Goal: Task Accomplishment & Management: Use online tool/utility

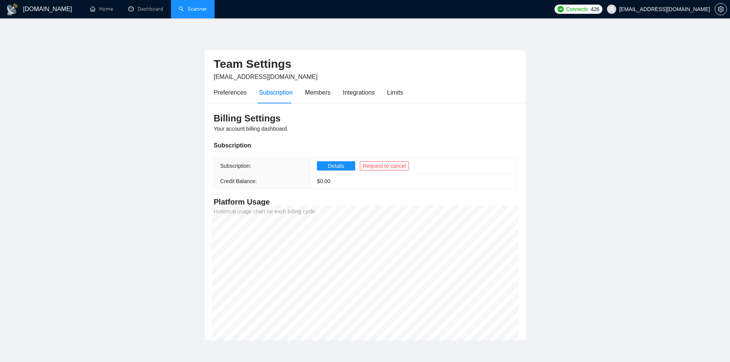
click at [196, 6] on link "Scanner" at bounding box center [192, 9] width 28 height 7
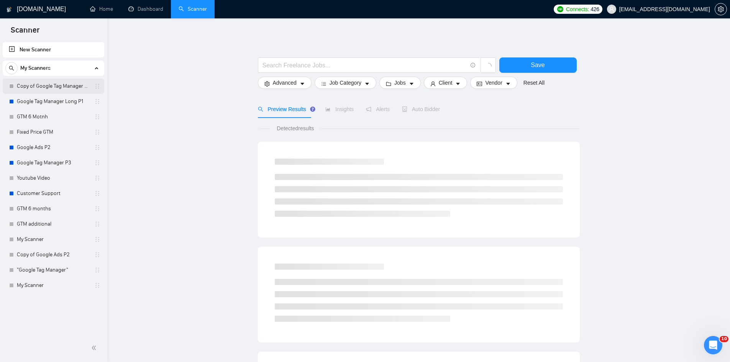
click at [59, 85] on link "Copy of Google Tag Manager Long P1" at bounding box center [53, 86] width 73 height 15
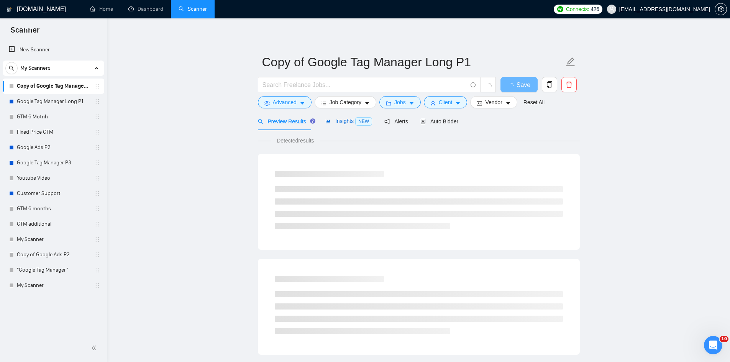
click at [331, 121] on span "Insights NEW" at bounding box center [348, 121] width 47 height 6
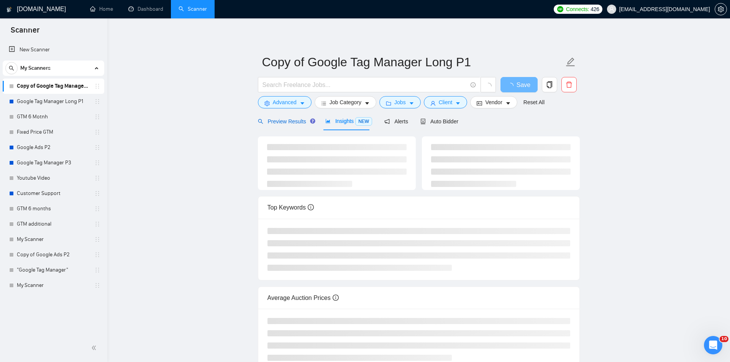
click at [288, 121] on span "Preview Results" at bounding box center [285, 121] width 55 height 6
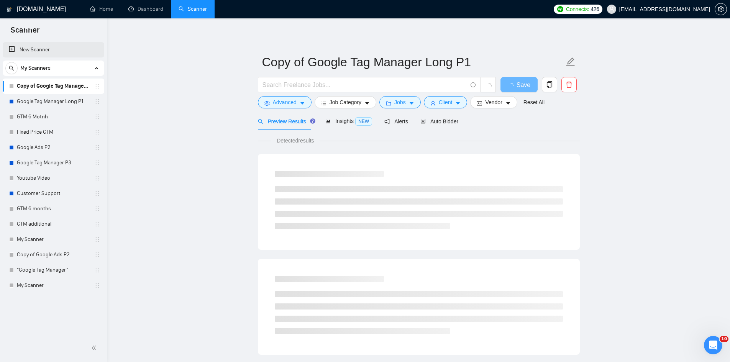
click at [50, 49] on link "New Scanner" at bounding box center [53, 49] width 89 height 15
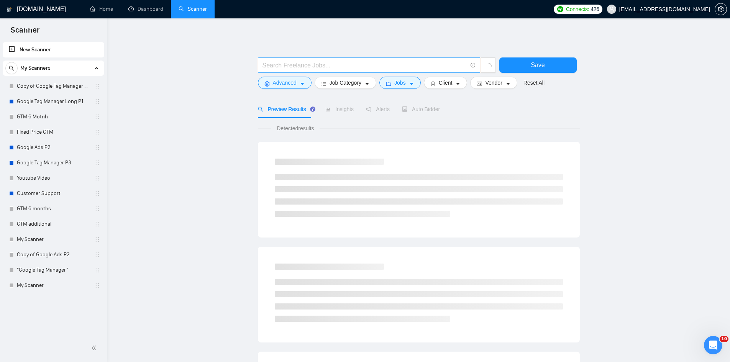
click at [289, 67] on input "text" at bounding box center [364, 66] width 205 height 10
click at [291, 84] on span "Advanced" at bounding box center [285, 83] width 24 height 8
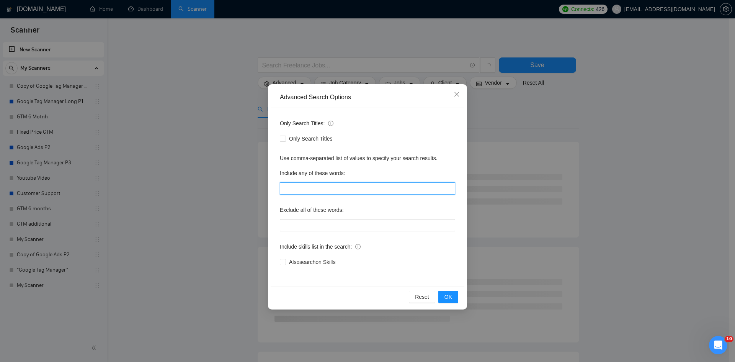
click at [305, 190] on input "text" at bounding box center [367, 188] width 175 height 12
click at [286, 191] on input "Google Ads"" at bounding box center [367, 188] width 175 height 12
click at [354, 188] on input ""Google Ads"" at bounding box center [367, 188] width 175 height 12
type input ""Google Ads", "Adwords""
click at [456, 293] on button "OK" at bounding box center [449, 297] width 20 height 12
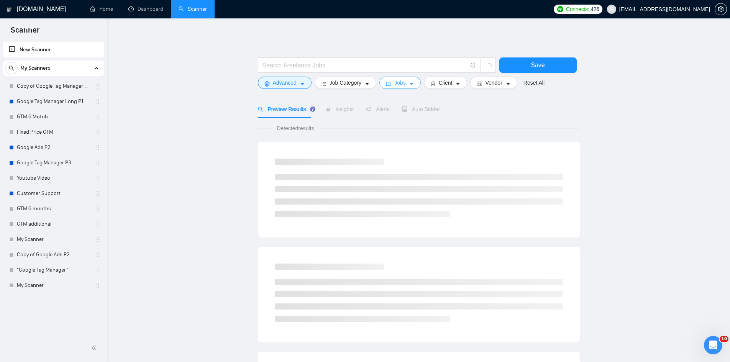
click at [398, 81] on span "Jobs" at bounding box center [399, 83] width 11 height 8
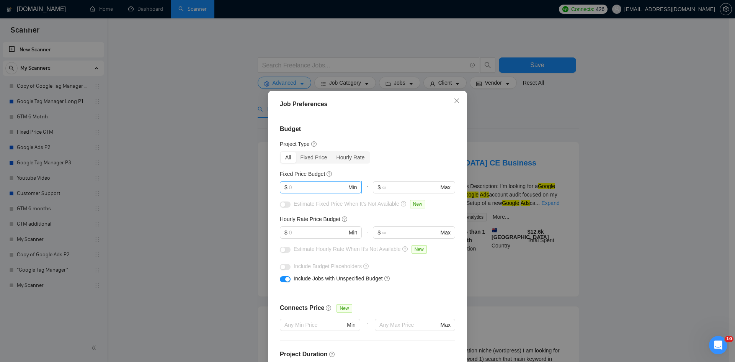
click at [318, 190] on input "text" at bounding box center [318, 187] width 58 height 8
click at [331, 186] on input "500" at bounding box center [318, 187] width 58 height 8
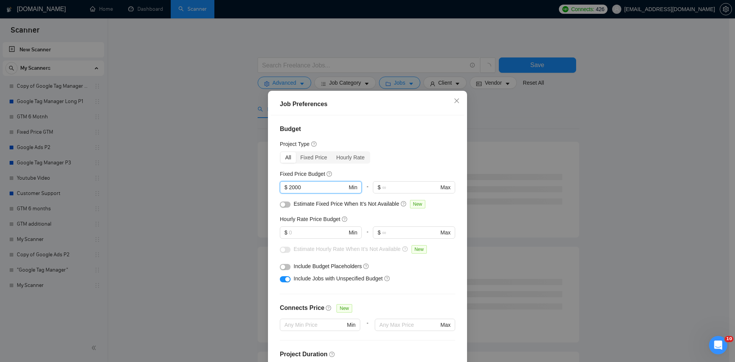
type input "2000"
click at [368, 173] on div "Fixed Price Budget" at bounding box center [367, 174] width 175 height 8
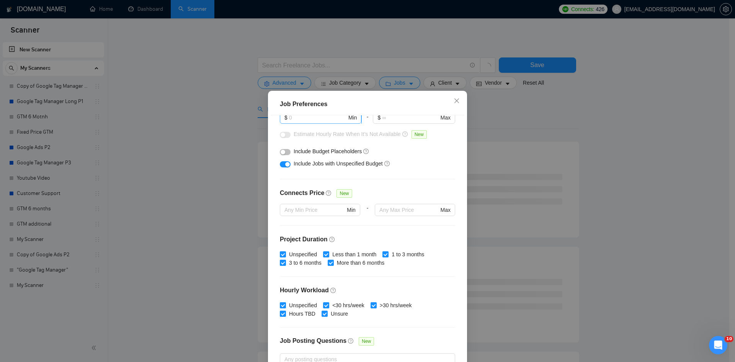
scroll to position [38, 0]
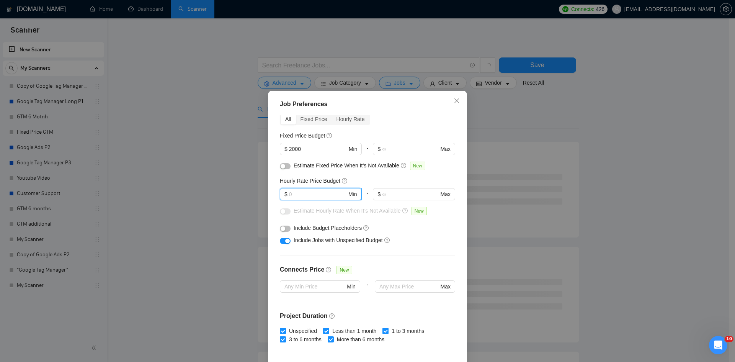
click at [303, 190] on input "text" at bounding box center [318, 194] width 58 height 8
type input "120"
click at [391, 179] on div "Hourly Rate Price Budget" at bounding box center [367, 181] width 175 height 8
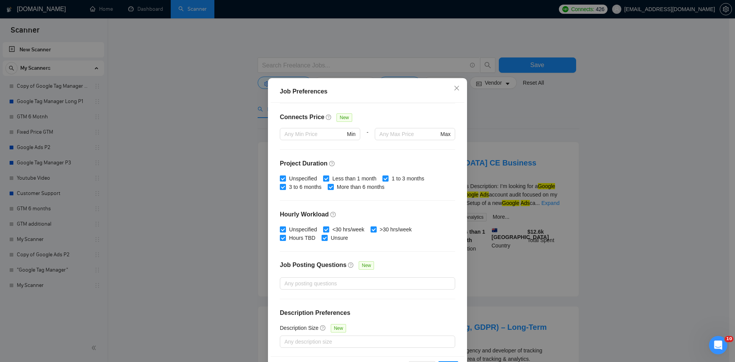
scroll to position [41, 0]
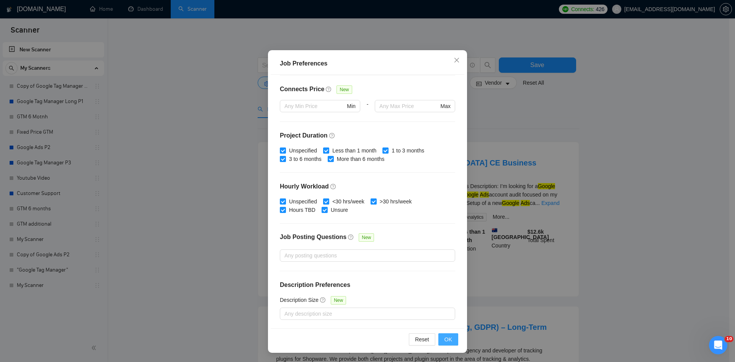
click at [447, 338] on span "OK" at bounding box center [449, 339] width 8 height 8
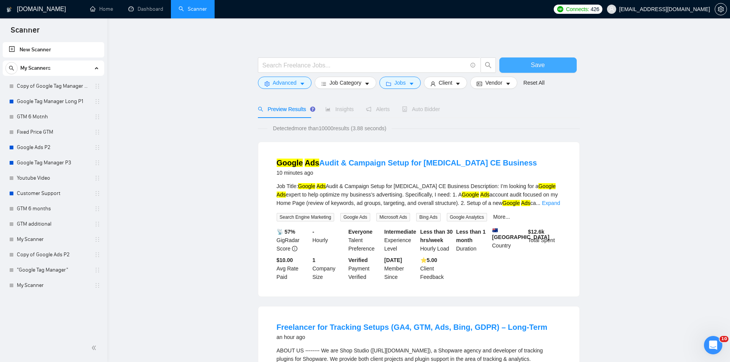
click at [506, 63] on button "Save" at bounding box center [537, 64] width 77 height 15
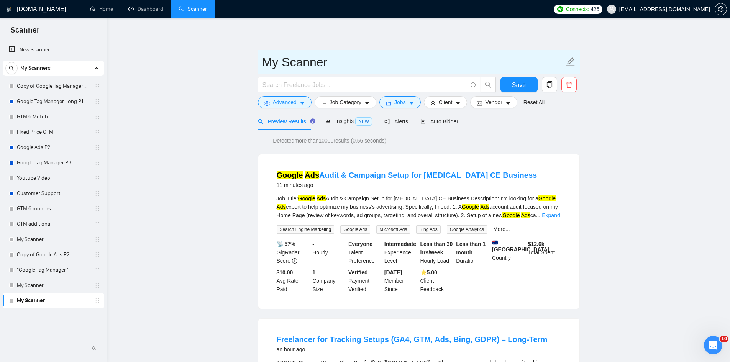
click at [300, 68] on input "My Scanner" at bounding box center [413, 61] width 302 height 19
click at [300, 67] on input "My Scanner" at bounding box center [413, 61] width 302 height 19
type input "Google Ads Big"
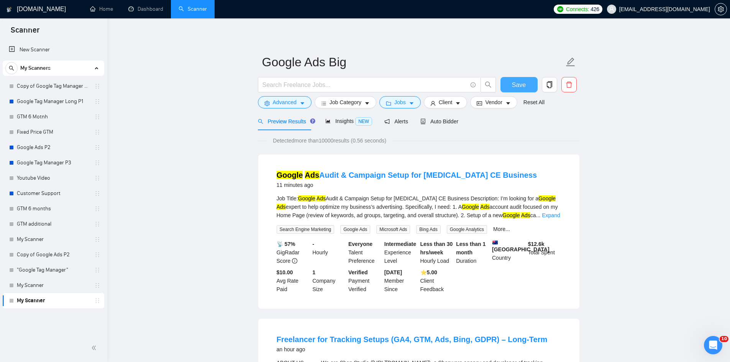
click at [517, 88] on span "Save" at bounding box center [519, 85] width 14 height 10
click at [306, 102] on button "Advanced" at bounding box center [285, 102] width 54 height 12
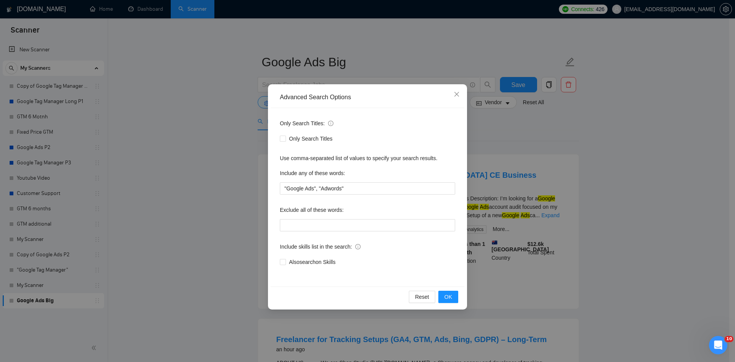
click at [546, 136] on div "Advanced Search Options Only Search Titles: Only Search Titles Use comma-separa…" at bounding box center [367, 181] width 735 height 362
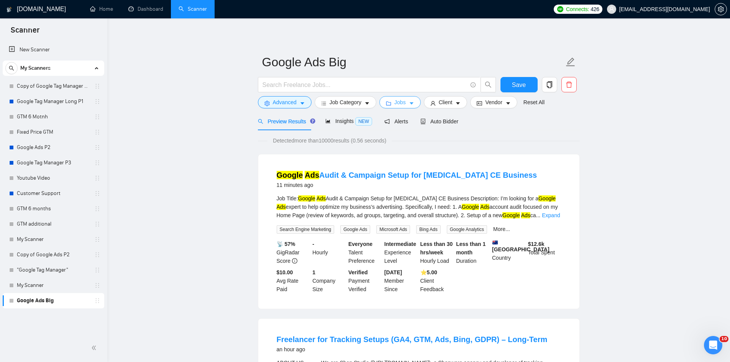
click at [411, 103] on icon "caret-down" at bounding box center [411, 103] width 5 height 5
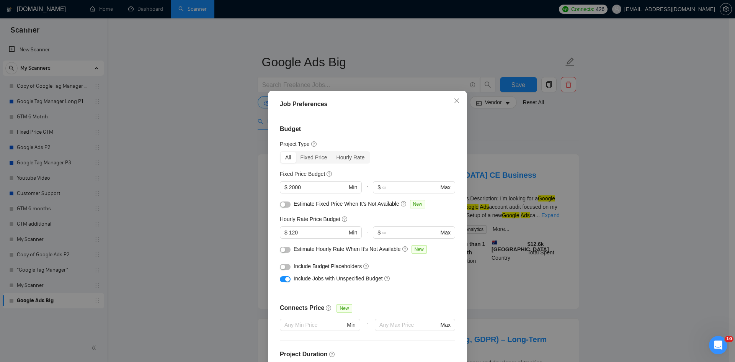
scroll to position [77, 0]
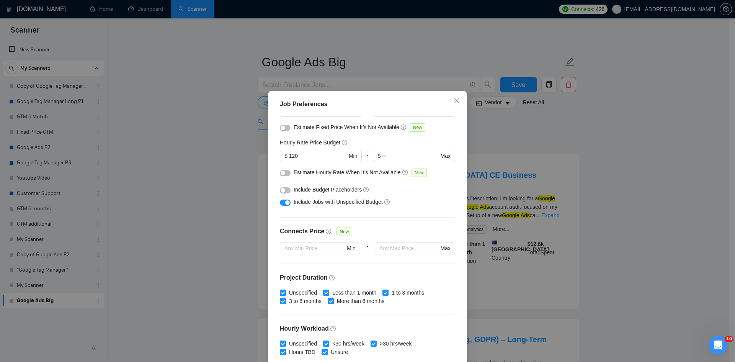
click at [282, 201] on button "button" at bounding box center [285, 203] width 11 height 6
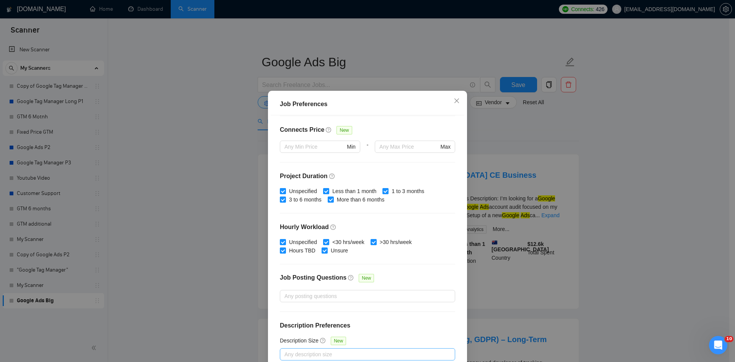
scroll to position [41, 0]
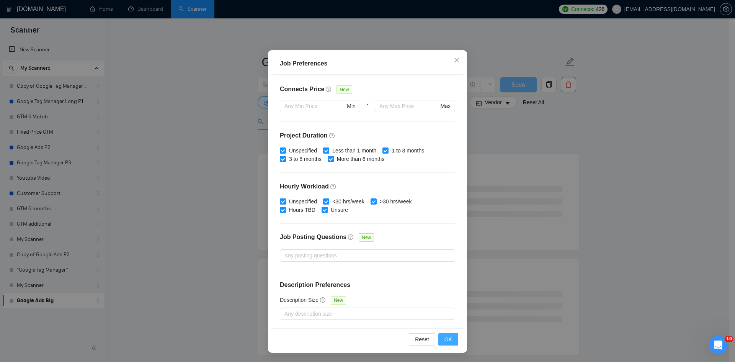
click at [441, 343] on button "OK" at bounding box center [449, 339] width 20 height 12
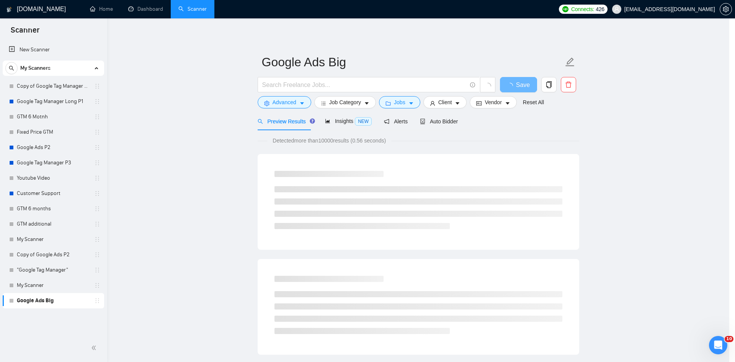
scroll to position [0, 0]
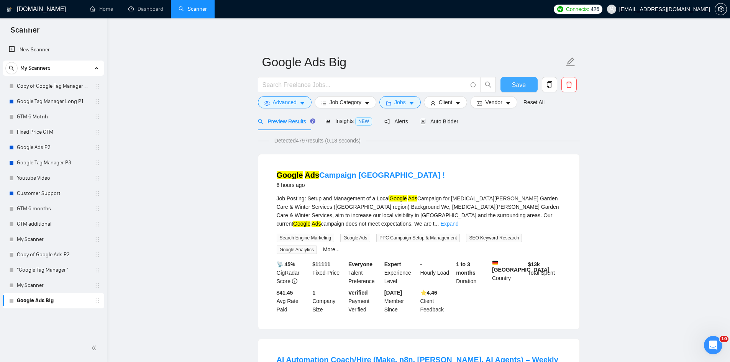
click at [524, 89] on span "Save" at bounding box center [519, 85] width 14 height 10
click at [389, 102] on icon "folder" at bounding box center [388, 103] width 5 height 5
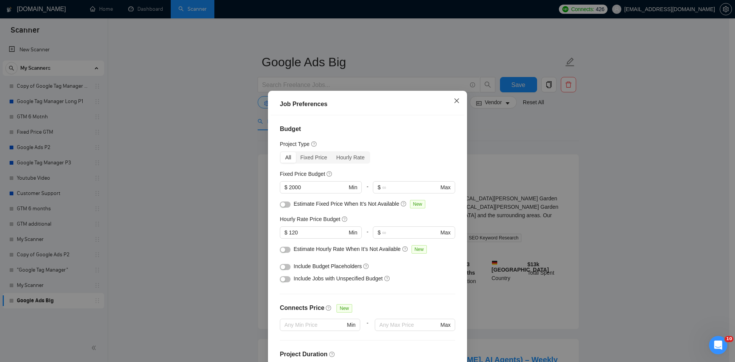
click at [454, 104] on icon "close" at bounding box center [457, 101] width 6 height 6
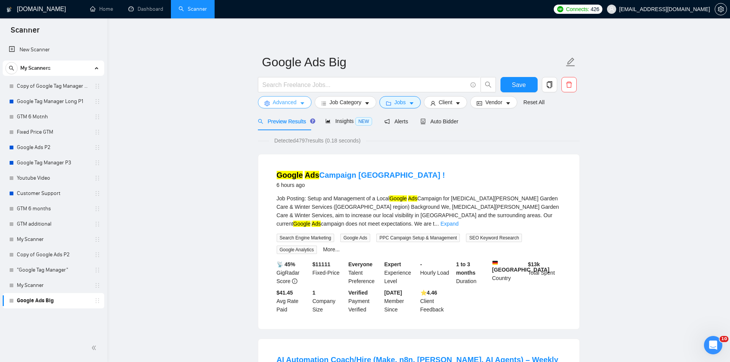
click at [283, 101] on span "Advanced" at bounding box center [285, 102] width 24 height 8
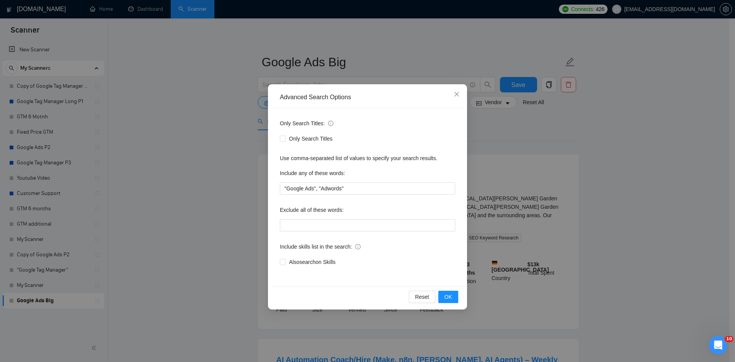
click at [511, 129] on div "Advanced Search Options Only Search Titles: Only Search Titles Use comma-separa…" at bounding box center [367, 181] width 735 height 362
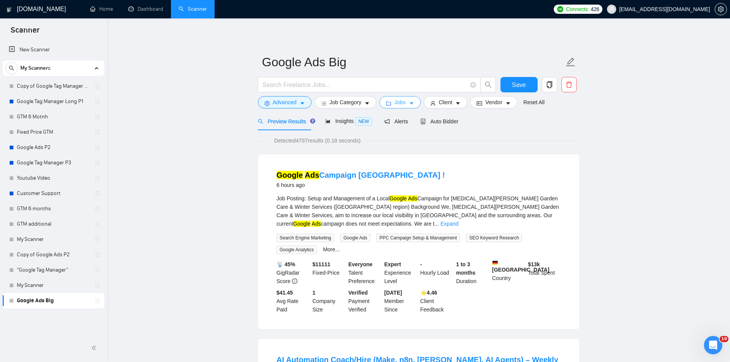
click at [404, 102] on button "Jobs" at bounding box center [399, 102] width 41 height 12
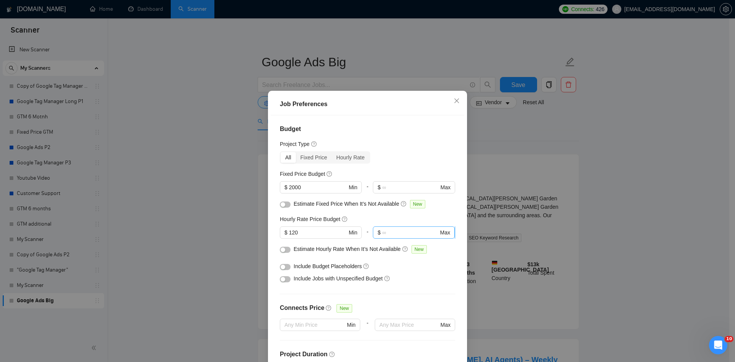
click at [390, 230] on input "text" at bounding box center [410, 232] width 56 height 8
click at [304, 235] on input "120" at bounding box center [318, 232] width 58 height 8
type input "80"
click at [387, 237] on input "text" at bounding box center [410, 232] width 56 height 8
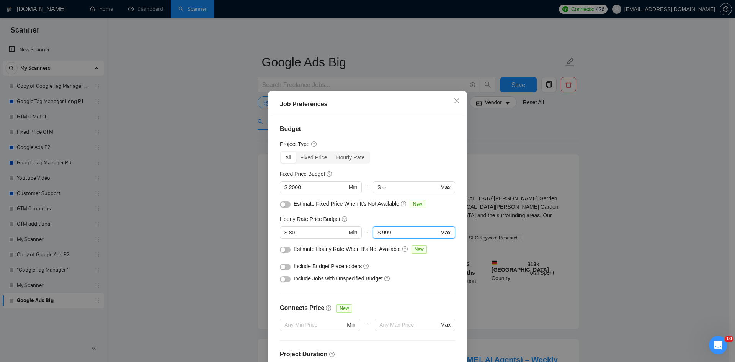
type input "999"
click at [437, 260] on div "Budget Project Type All Fixed Price Hourly Rate Fixed Price Budget $ 2000 Min -…" at bounding box center [368, 242] width 194 height 254
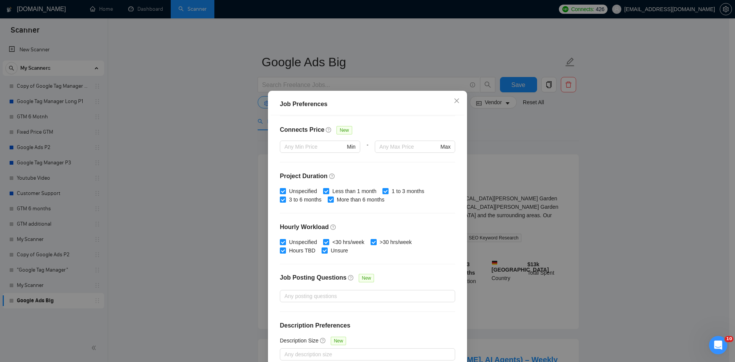
scroll to position [41, 0]
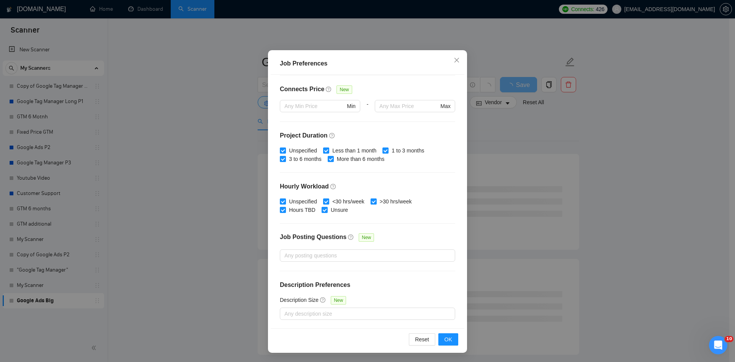
click at [445, 331] on div "Reset OK" at bounding box center [368, 339] width 194 height 22
click at [446, 338] on span "OK" at bounding box center [449, 339] width 8 height 8
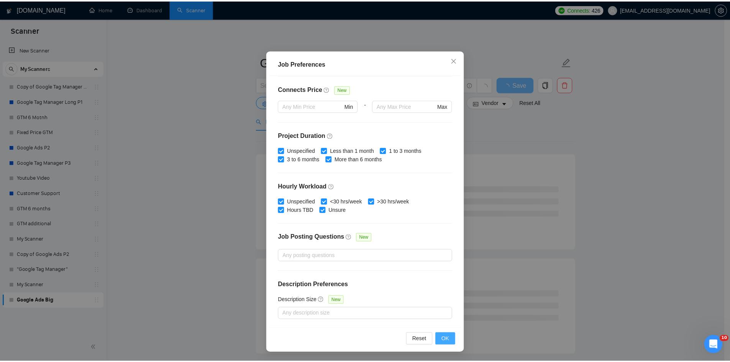
scroll to position [0, 0]
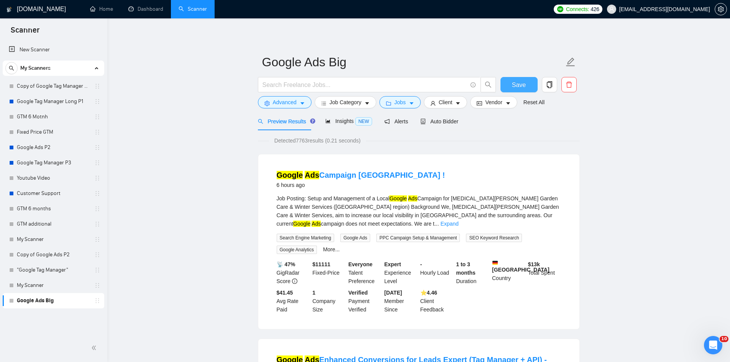
click at [507, 78] on button "Save" at bounding box center [518, 84] width 37 height 15
click at [589, 9] on span "Connects:" at bounding box center [577, 9] width 23 height 8
